Goal: Task Accomplishment & Management: Complete application form

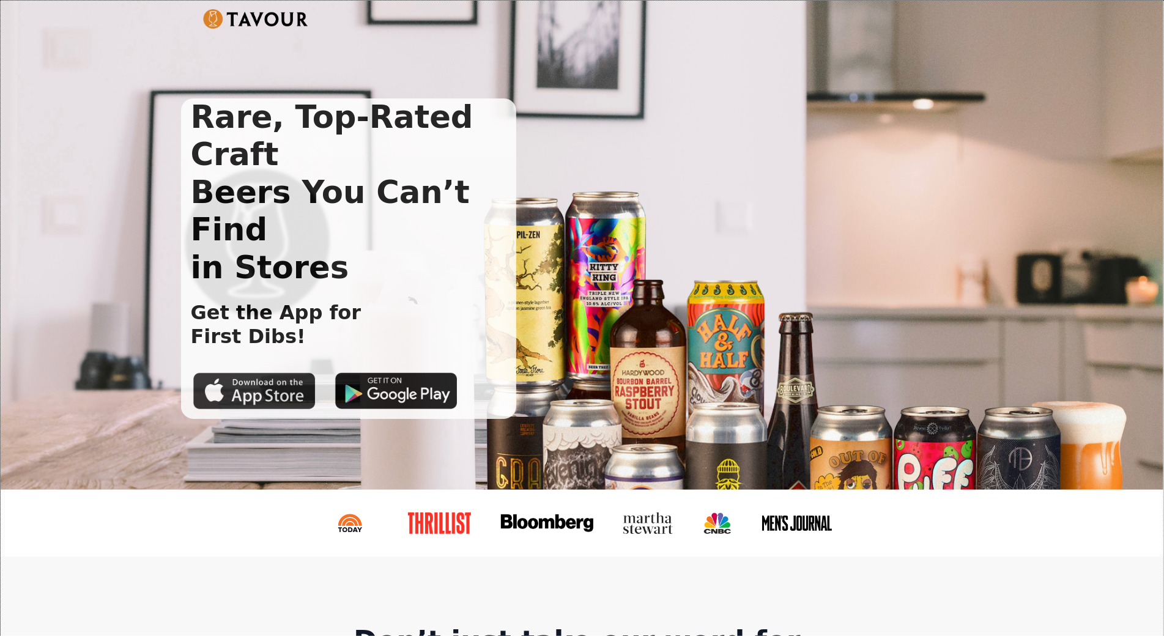
click at [255, 373] on img at bounding box center [254, 391] width 122 height 37
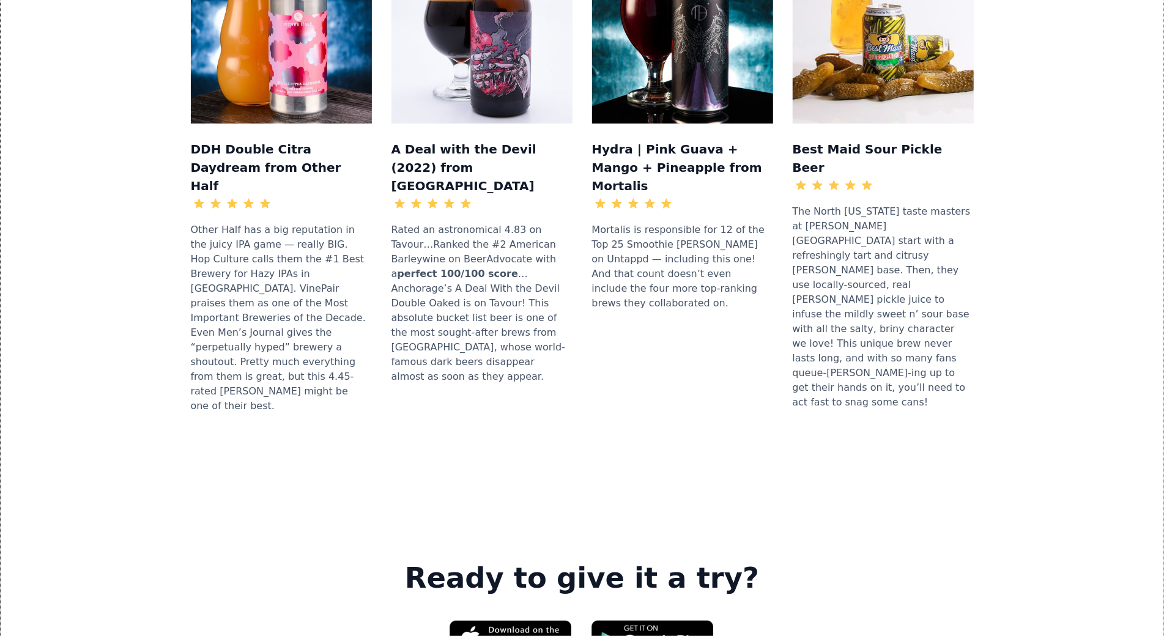
scroll to position [1797, 0]
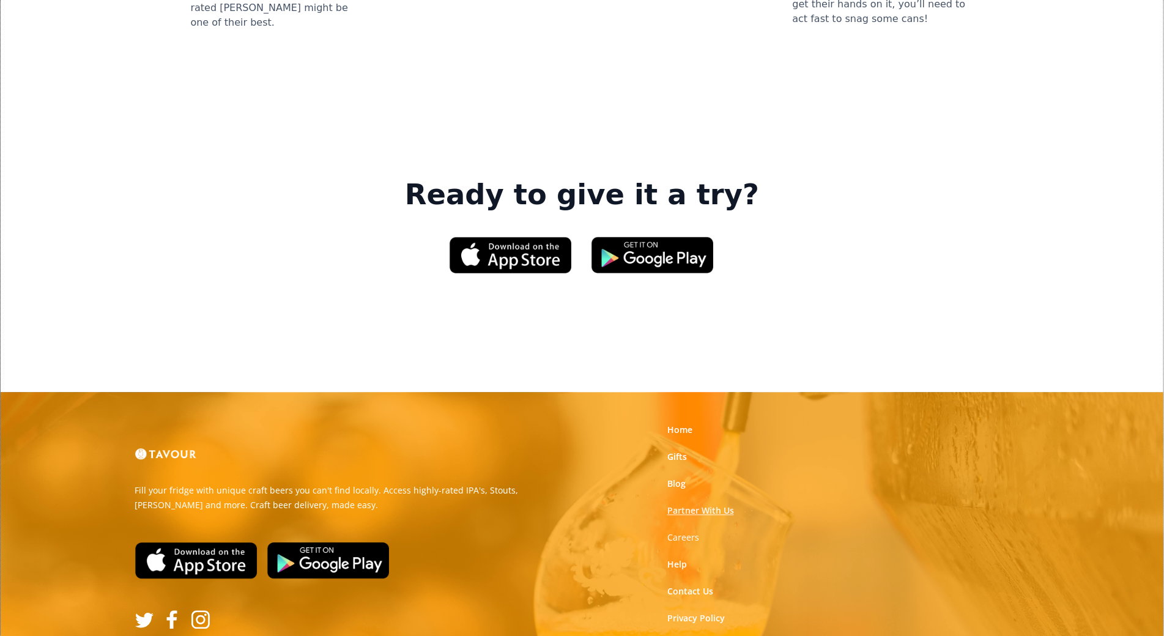
click at [673, 505] on link "Partner With Us" at bounding box center [700, 511] width 67 height 12
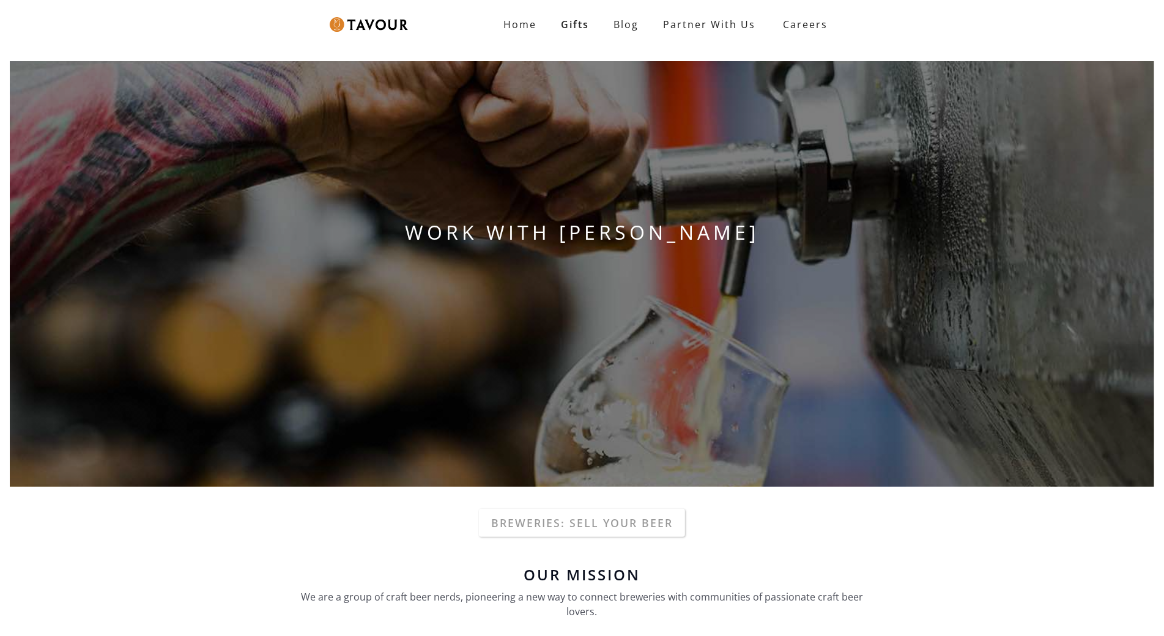
click at [673, 343] on div "WORK WITH [PERSON_NAME]" at bounding box center [582, 273] width 1164 height 445
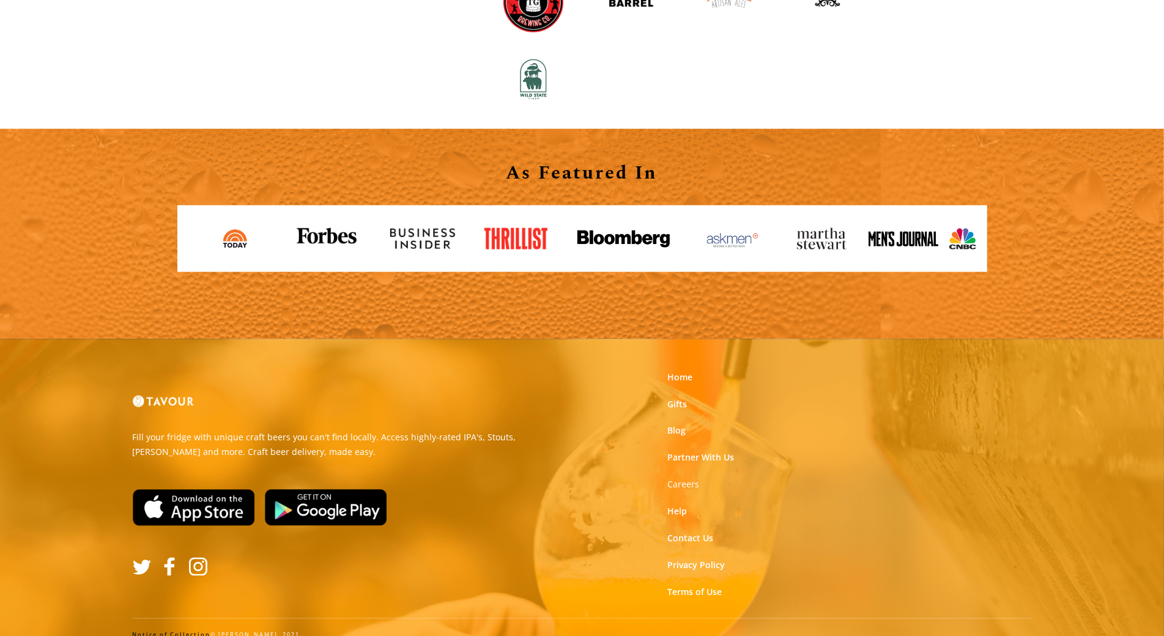
scroll to position [1333, 0]
